Goal: Obtain resource: Download file/media

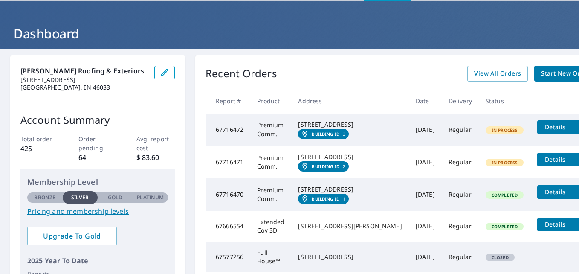
scroll to position [31, 0]
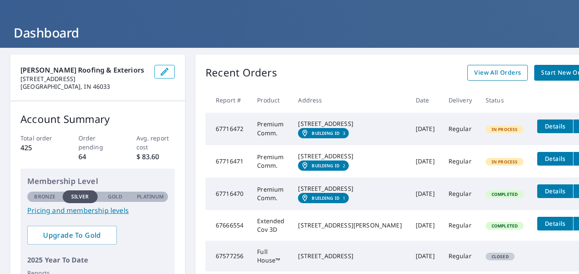
click at [479, 69] on span "View All Orders" at bounding box center [497, 72] width 47 height 11
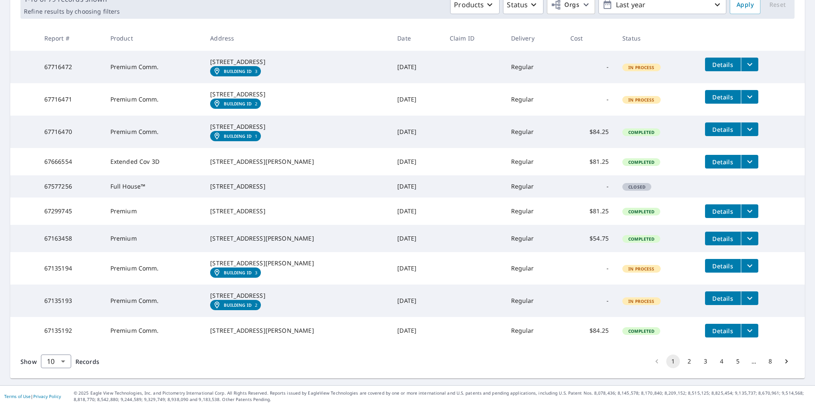
scroll to position [203, 0]
click at [579, 273] on button "2" at bounding box center [690, 361] width 14 height 14
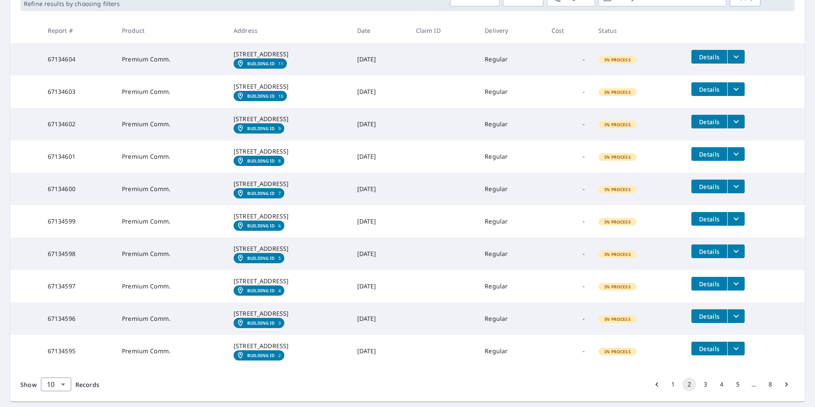
scroll to position [254, 0]
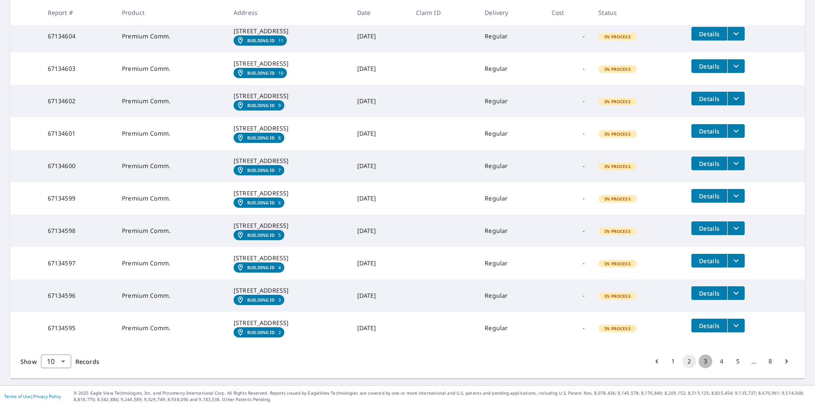
click at [579, 273] on button "3" at bounding box center [706, 361] width 14 height 14
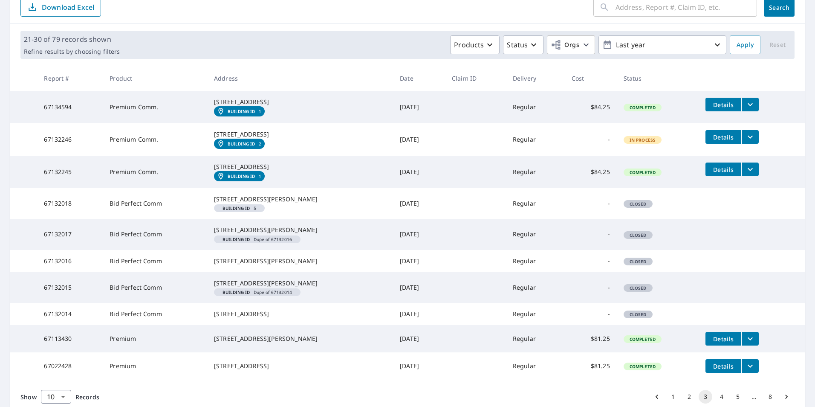
scroll to position [208, 0]
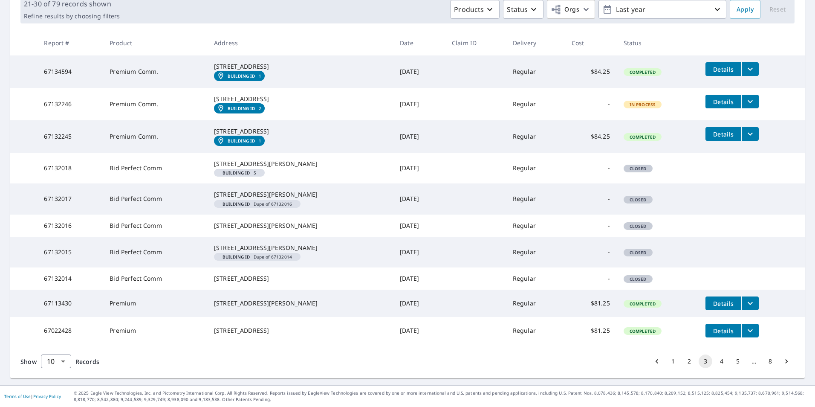
click at [579, 273] on button "2" at bounding box center [690, 361] width 14 height 14
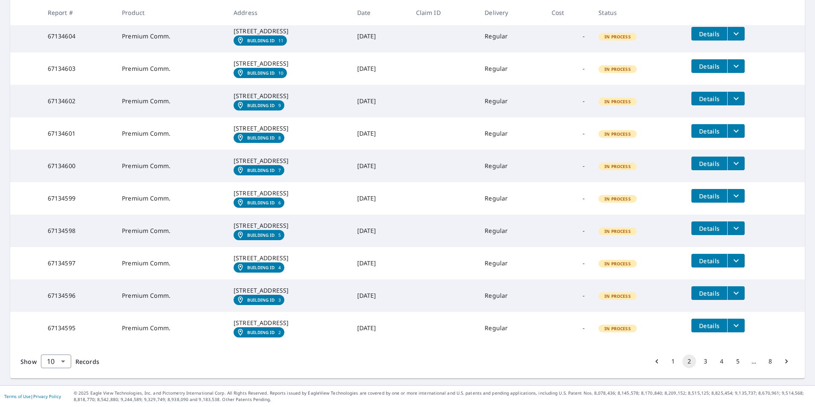
scroll to position [254, 0]
click at [579, 273] on button "1" at bounding box center [673, 361] width 14 height 14
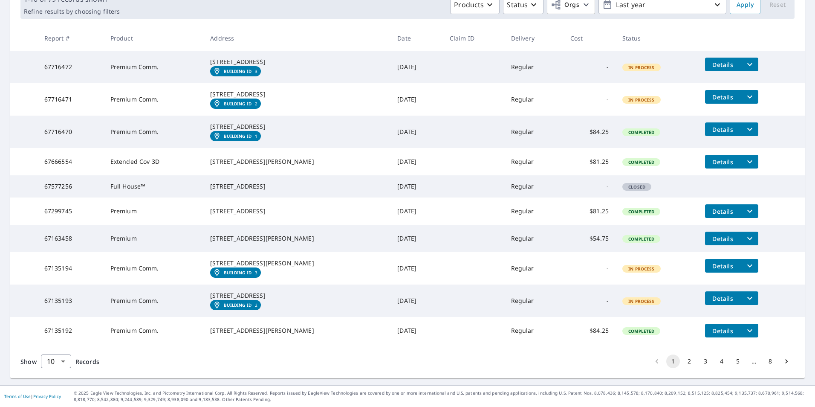
scroll to position [199, 0]
click at [579, 273] on button "filesDropdownBtn-67135192" at bounding box center [749, 331] width 17 height 14
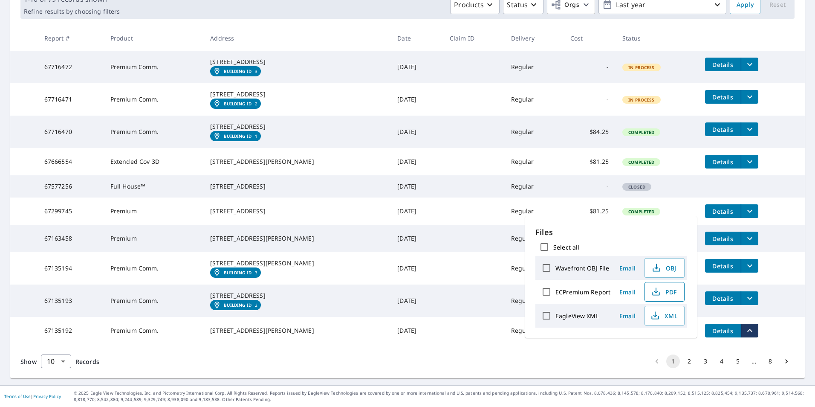
click at [579, 273] on span "PDF" at bounding box center [663, 291] width 27 height 10
click at [579, 273] on icon "filesDropdownBtn-67135193" at bounding box center [749, 298] width 5 height 3
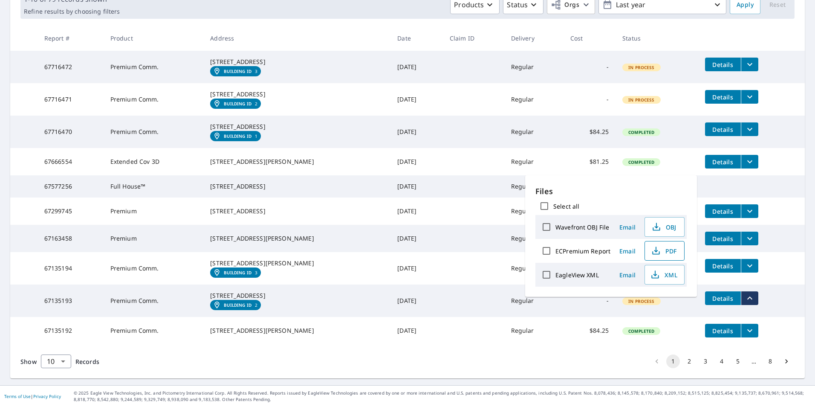
click at [579, 258] on button "PDF" at bounding box center [665, 251] width 40 height 20
drag, startPoint x: 0, startPoint y: 201, endPoint x: -6, endPoint y: 197, distance: 7.0
click at [0, 197] on html "TE TE Dashboard Order History Order TE Dashboard / Order History Order History …" at bounding box center [407, 203] width 815 height 407
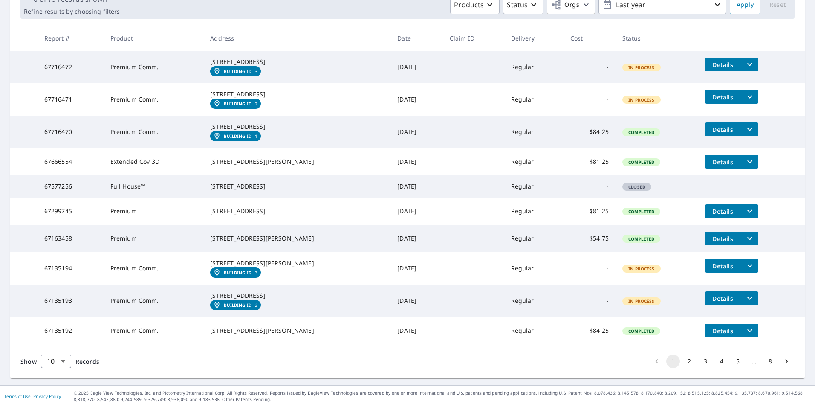
click at [579, 273] on td "Details" at bounding box center [751, 297] width 107 height 27
click at [579, 273] on icon "filesDropdownBtn-67135193" at bounding box center [749, 298] width 5 height 3
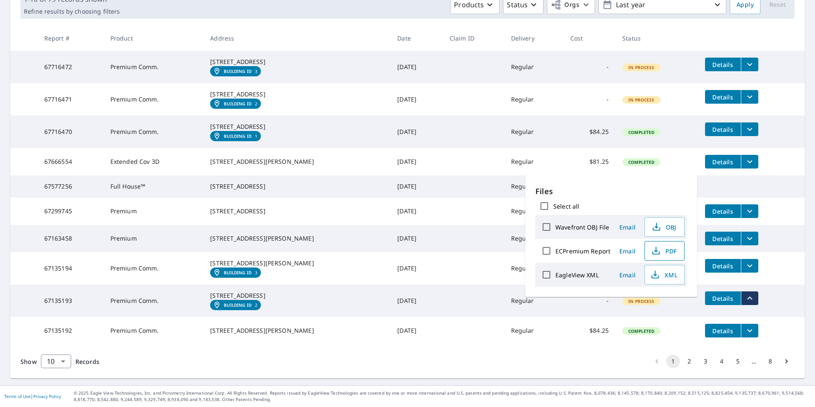
click at [579, 252] on span "PDF" at bounding box center [663, 251] width 27 height 10
click at [579, 260] on icon "filesDropdownBtn-67135194" at bounding box center [750, 265] width 10 height 10
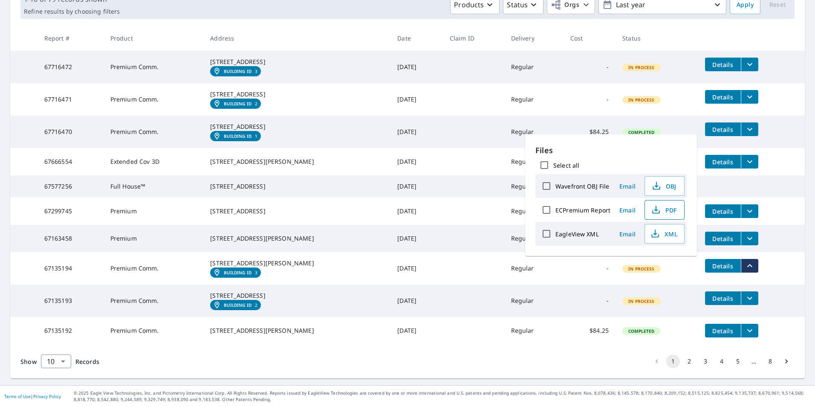
click at [579, 211] on span "PDF" at bounding box center [663, 210] width 27 height 10
